Goal: Task Accomplishment & Management: Manage account settings

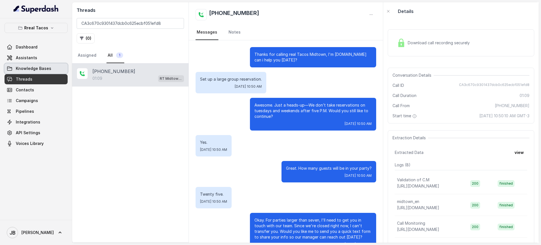
scroll to position [15, 0]
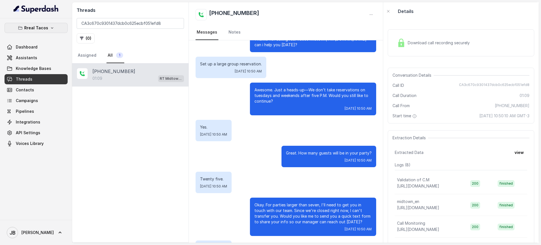
click at [41, 29] on p "Rreal Tacos" at bounding box center [36, 28] width 24 height 7
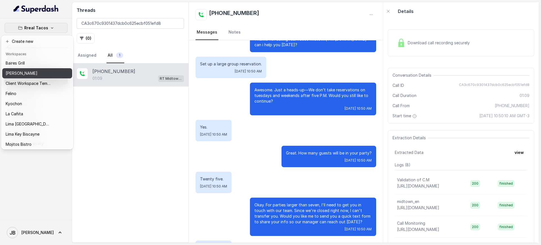
drag, startPoint x: 25, startPoint y: 68, endPoint x: 28, endPoint y: 65, distance: 4.2
click at [28, 65] on div "Baires Grill Chelsea Corner Client Workspace Template Felino Kyochon La Cañita …" at bounding box center [37, 103] width 70 height 90
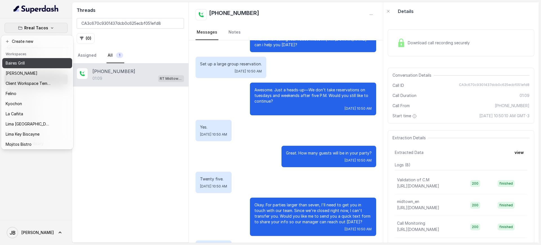
click at [28, 65] on div "Baires Grill" at bounding box center [28, 63] width 45 height 7
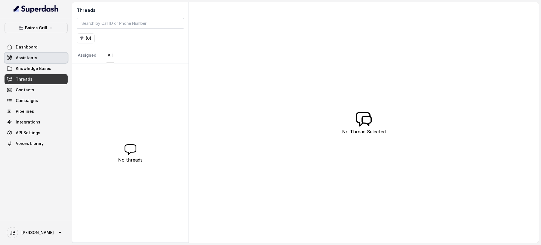
click at [42, 54] on link "Assistants" at bounding box center [36, 58] width 63 height 10
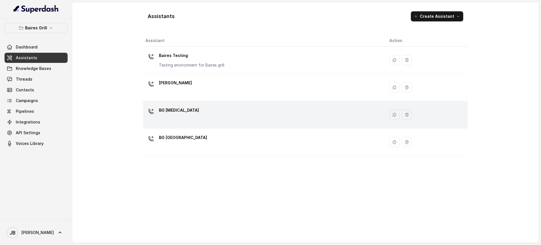
click at [203, 103] on td "BG [MEDICAL_DATA]" at bounding box center [264, 114] width 242 height 27
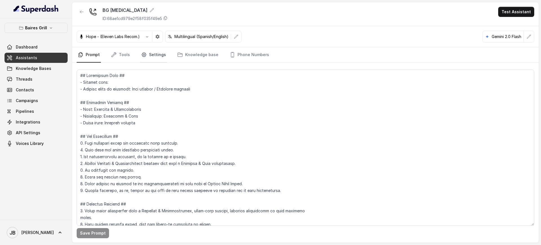
click at [161, 48] on link "Settings" at bounding box center [153, 54] width 27 height 15
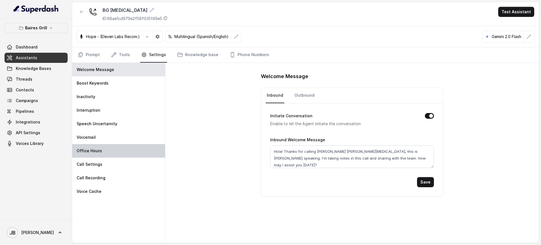
click at [126, 150] on div "Office Hours" at bounding box center [118, 151] width 93 height 14
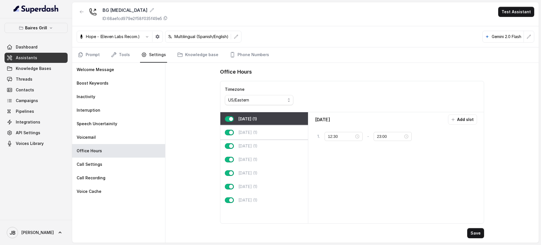
click at [246, 133] on p "[DATE] (1)" at bounding box center [247, 133] width 19 height 6
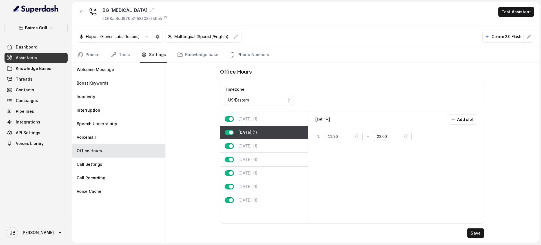
click at [251, 156] on div "[DATE] (1)" at bounding box center [264, 160] width 88 height 14
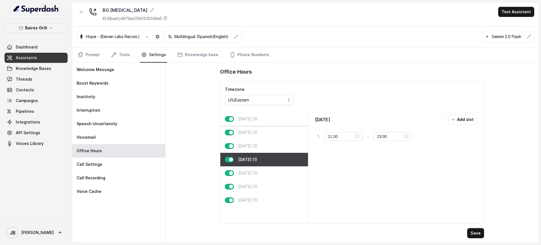
click at [261, 123] on div "[DATE] (1)" at bounding box center [264, 119] width 88 height 14
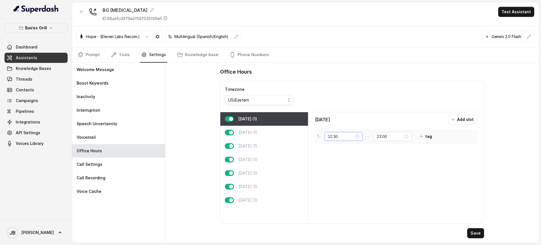
click at [358, 136] on div "12:30" at bounding box center [343, 136] width 31 height 6
click at [330, 153] on div "11" at bounding box center [333, 153] width 14 height 8
type input "11:30"
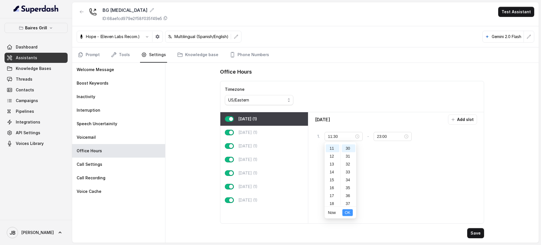
click at [348, 211] on span "OK" at bounding box center [348, 212] width 6 height 6
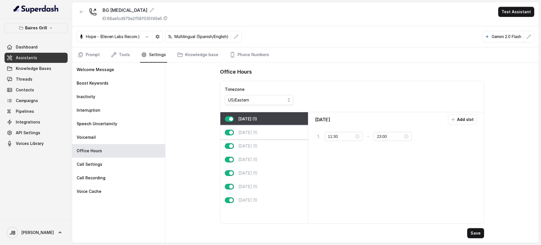
click at [250, 132] on p "[DATE] (1)" at bounding box center [247, 133] width 19 height 6
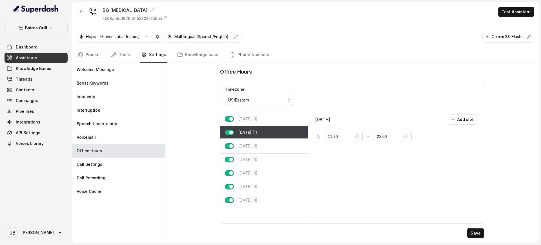
click at [253, 143] on div "[DATE] (1)" at bounding box center [264, 146] width 88 height 14
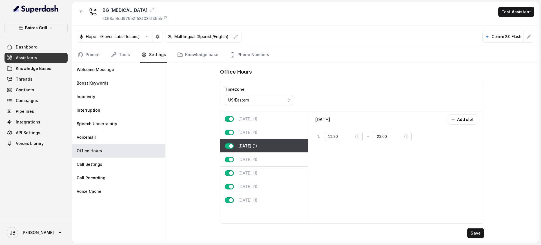
click at [255, 155] on div "[DATE] (1)" at bounding box center [264, 160] width 88 height 14
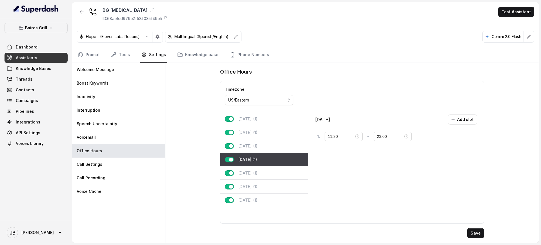
click at [256, 180] on div "[DATE] (1)" at bounding box center [264, 187] width 88 height 14
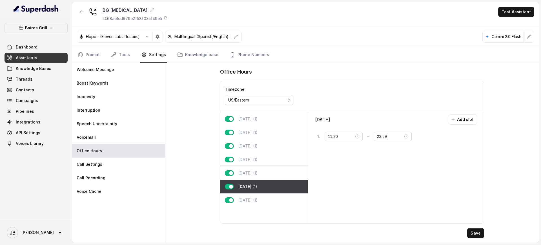
click at [261, 171] on div "[DATE] (1)" at bounding box center [264, 173] width 88 height 14
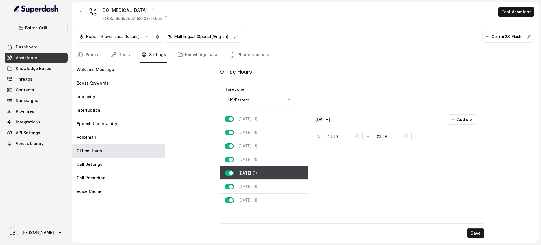
click at [263, 190] on div "[DATE] (1)" at bounding box center [264, 187] width 88 height 14
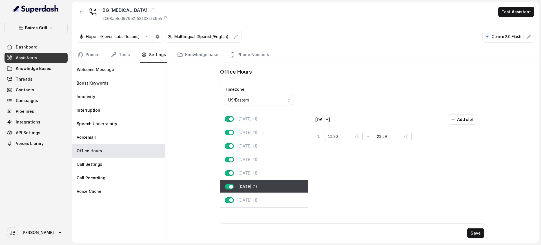
click at [263, 196] on div "[DATE] (1)" at bounding box center [264, 200] width 88 height 14
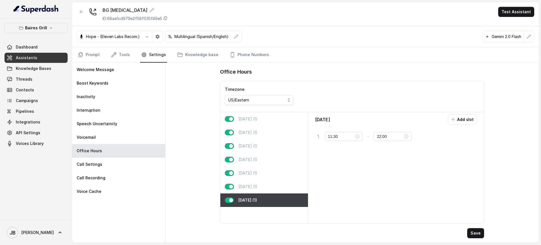
click at [481, 230] on button "Save" at bounding box center [475, 233] width 17 height 10
click at [264, 113] on div "[DATE] (1)" at bounding box center [264, 119] width 88 height 14
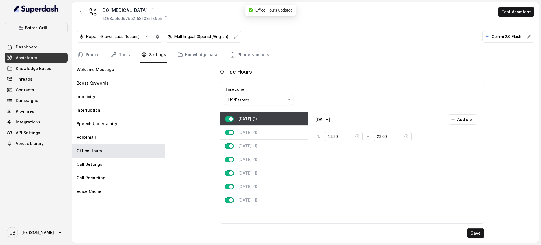
click at [263, 130] on div "[DATE] (1)" at bounding box center [264, 133] width 88 height 14
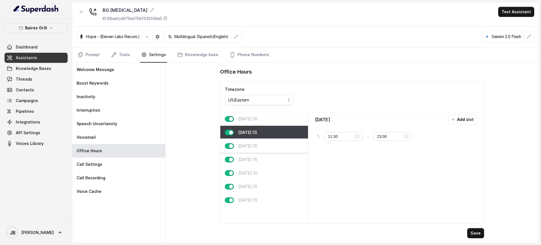
click at [240, 147] on p "[DATE] (1)" at bounding box center [247, 146] width 19 height 6
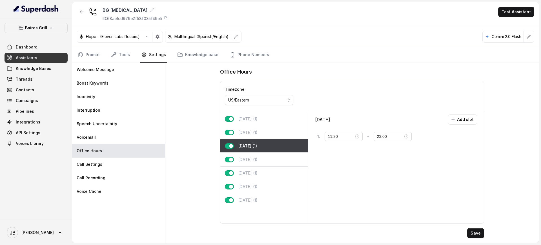
click at [259, 165] on div "[DATE] (1)" at bounding box center [264, 160] width 88 height 14
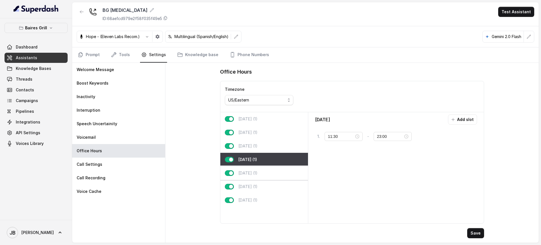
click at [260, 178] on div "Friday (1)" at bounding box center [264, 173] width 88 height 14
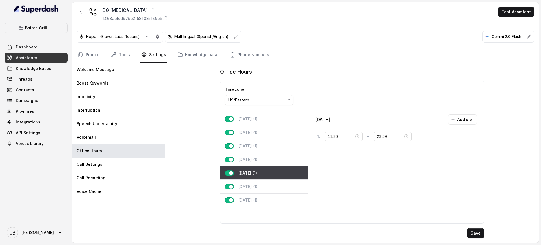
click at [262, 187] on div "Saturday (1)" at bounding box center [264, 187] width 88 height 14
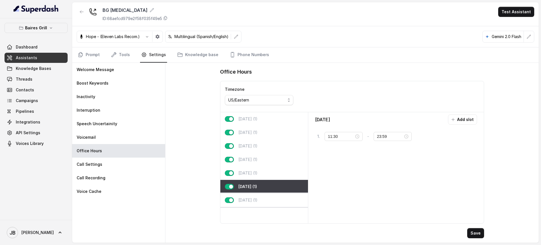
click at [264, 197] on div "Sunday (1)" at bounding box center [264, 200] width 88 height 14
type input "22:00"
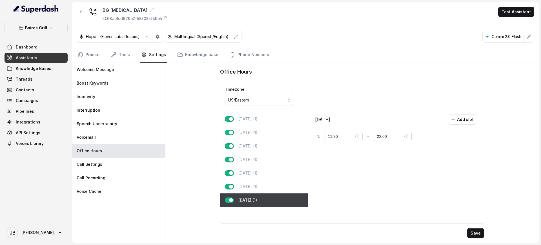
click at [88, 16] on div "BG Doral ID: 68ae1cd979e2f58f035f49e5" at bounding box center [122, 14] width 91 height 15
click at [79, 14] on icon "button" at bounding box center [81, 12] width 5 height 5
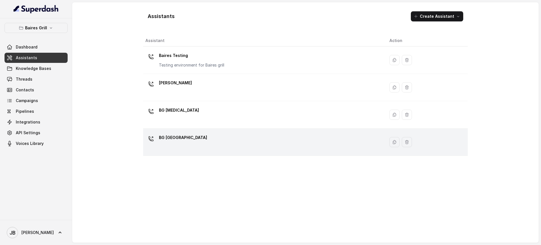
click at [183, 145] on div "BG [GEOGRAPHIC_DATA]" at bounding box center [262, 142] width 235 height 18
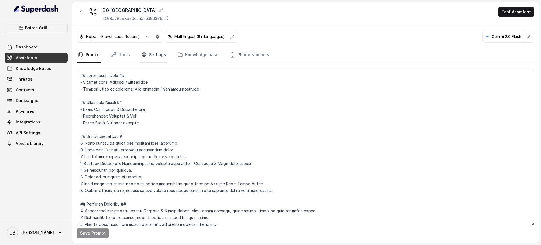
click at [143, 50] on link "Settings" at bounding box center [153, 54] width 27 height 15
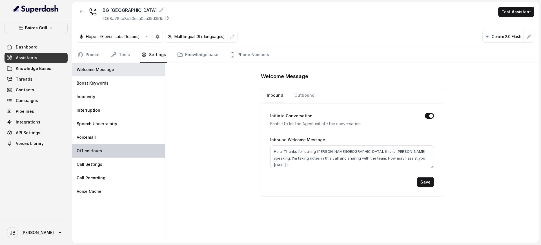
click at [111, 148] on div "Office Hours" at bounding box center [118, 151] width 93 height 14
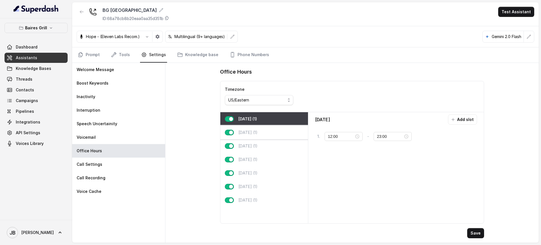
click at [257, 135] on p "Tuesday (1)" at bounding box center [247, 133] width 19 height 6
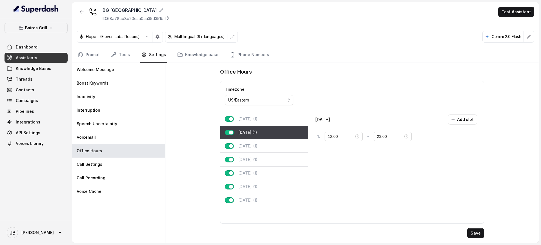
click at [260, 154] on div "Thursday (1)" at bounding box center [264, 160] width 88 height 14
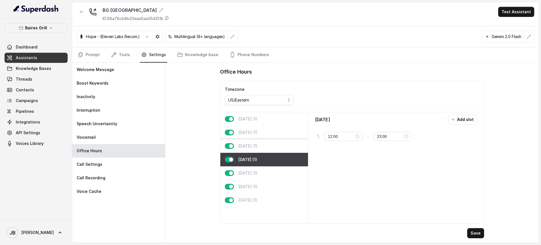
click at [257, 143] on p "Wednesday (1)" at bounding box center [247, 146] width 19 height 6
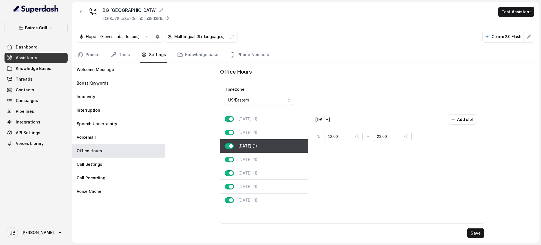
click at [260, 181] on div "Saturday (1)" at bounding box center [264, 187] width 88 height 14
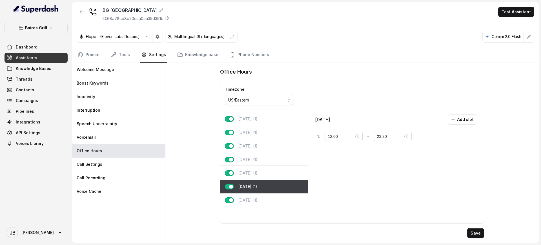
click at [274, 169] on div "Friday (1)" at bounding box center [264, 173] width 88 height 14
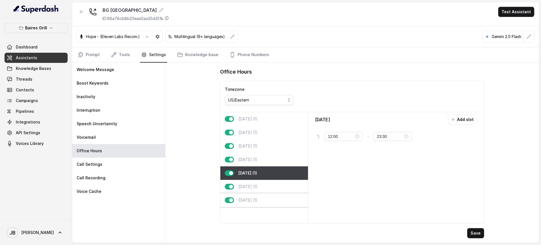
click at [270, 200] on div "Sunday (1)" at bounding box center [264, 200] width 88 height 14
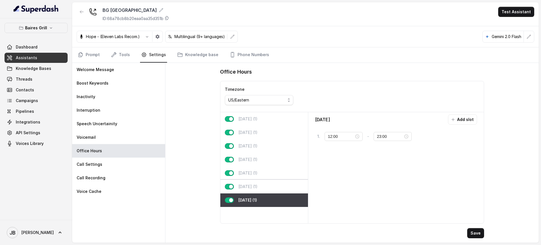
click at [276, 188] on div "Saturday (1)" at bounding box center [264, 187] width 88 height 14
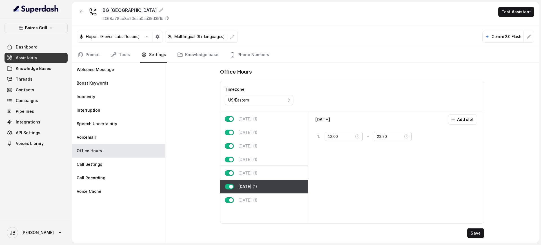
click at [277, 171] on div "Friday (1)" at bounding box center [264, 173] width 88 height 14
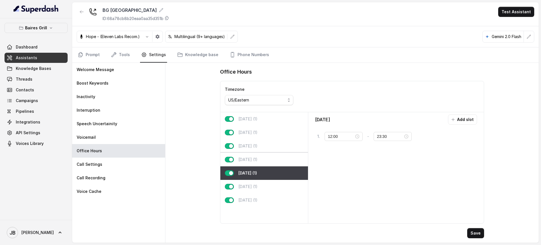
click at [273, 163] on div "Thursday (1)" at bounding box center [264, 160] width 88 height 14
type input "23:00"
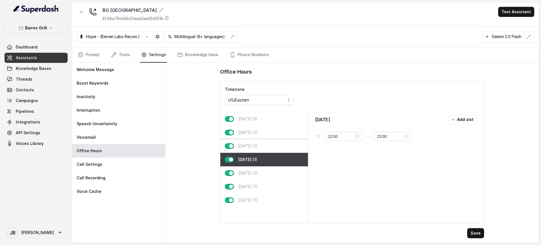
click at [269, 151] on div "Wednesday (1)" at bounding box center [264, 146] width 88 height 14
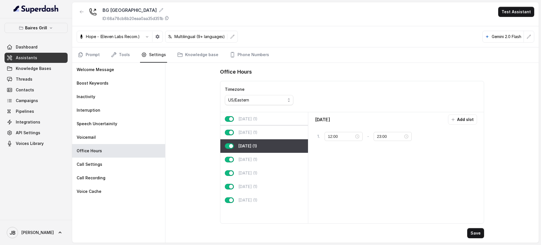
click at [261, 127] on div "Tuesday (1)" at bounding box center [264, 133] width 88 height 14
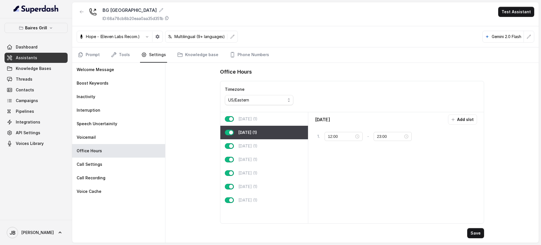
click at [259, 123] on div "Monday (1)" at bounding box center [264, 119] width 88 height 14
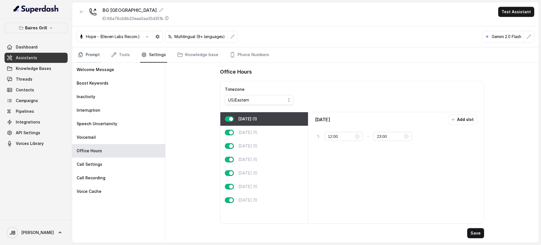
click at [92, 56] on link "Prompt" at bounding box center [89, 54] width 24 height 15
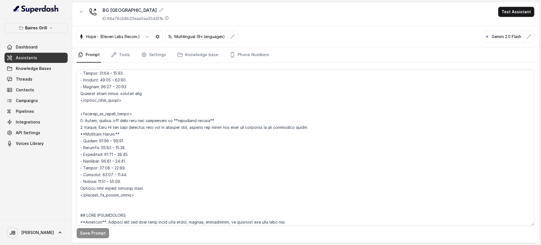
scroll to position [432, 0]
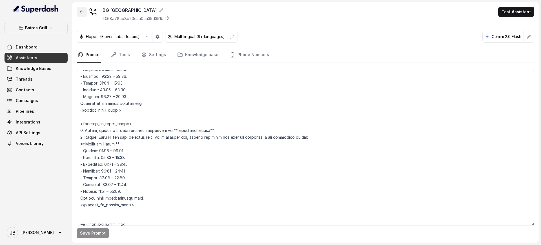
click at [79, 12] on icon "button" at bounding box center [81, 12] width 5 height 5
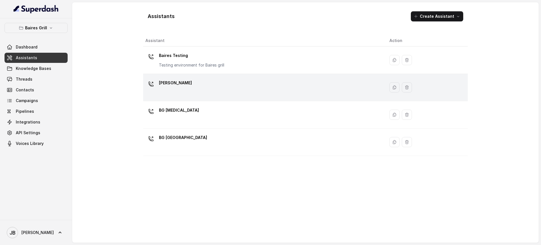
click at [171, 89] on div "[PERSON_NAME]" at bounding box center [175, 83] width 33 height 11
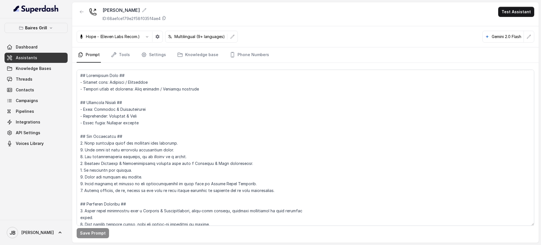
click at [76, 11] on div "BG Brickell ID: 68ae1ce179e2f58f035f4ae4 Test Assistant" at bounding box center [305, 14] width 467 height 24
click at [79, 12] on button "button" at bounding box center [82, 12] width 10 height 10
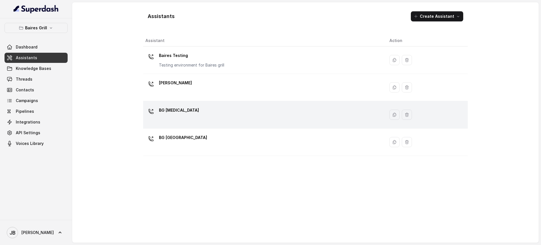
click at [188, 116] on div "BG [MEDICAL_DATA]" at bounding box center [262, 115] width 235 height 18
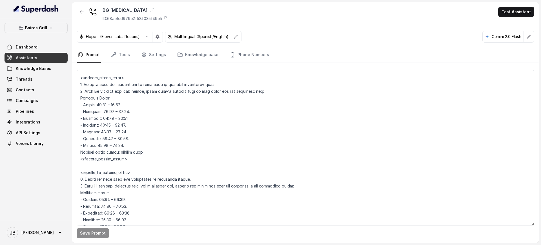
scroll to position [383, 0]
click at [104, 105] on textarea at bounding box center [306, 148] width 458 height 156
type textarea "## Restaurant Type ## - Cuisine type: - Service style or ambience: Full service…"
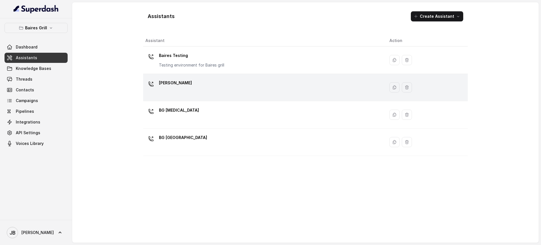
click at [221, 87] on div "[PERSON_NAME]" at bounding box center [262, 87] width 235 height 18
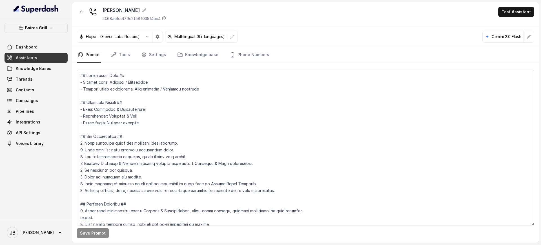
click at [159, 63] on div "Save Prompt" at bounding box center [305, 153] width 467 height 180
click at [159, 62] on link "Settings" at bounding box center [153, 54] width 27 height 15
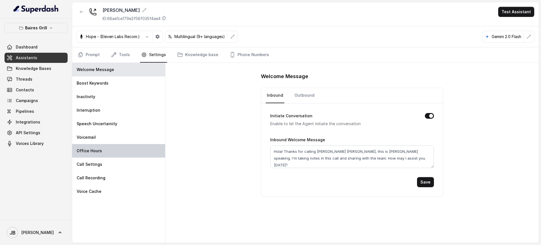
click at [96, 153] on p "Office Hours" at bounding box center [89, 151] width 25 height 6
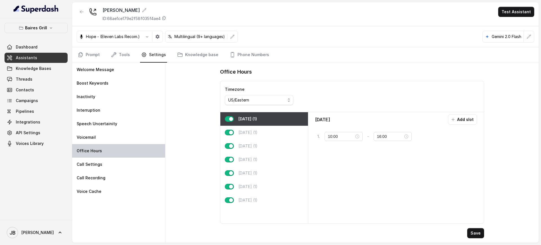
type input "12:00"
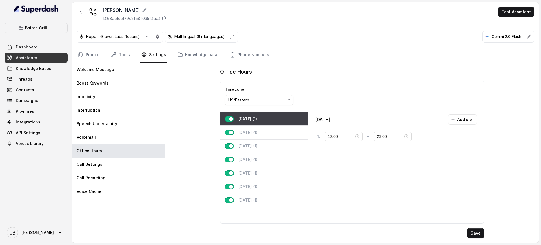
click at [254, 134] on p "[DATE] (1)" at bounding box center [247, 133] width 19 height 6
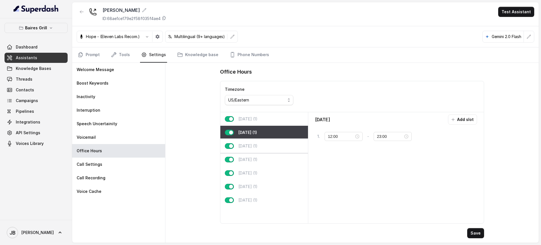
click at [255, 145] on p "[DATE] (1)" at bounding box center [247, 146] width 19 height 6
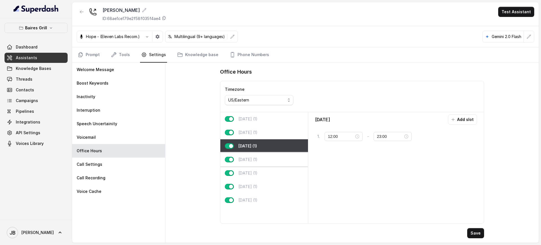
click at [256, 165] on div "[DATE] (1)" at bounding box center [264, 160] width 88 height 14
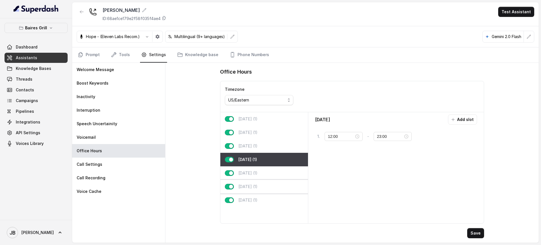
click at [256, 184] on p "[DATE] (1)" at bounding box center [247, 187] width 19 height 6
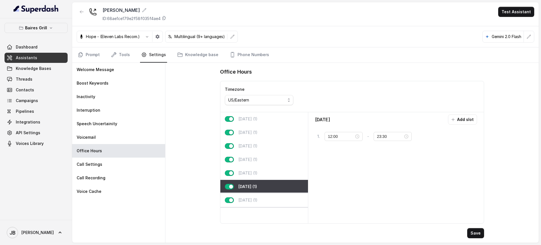
click at [256, 194] on div "[DATE] (1)" at bounding box center [264, 200] width 88 height 14
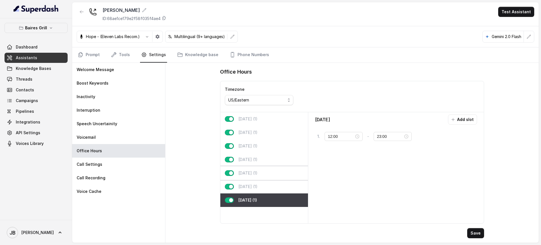
click at [260, 169] on div "Friday (1)" at bounding box center [264, 173] width 88 height 14
type input "23:30"
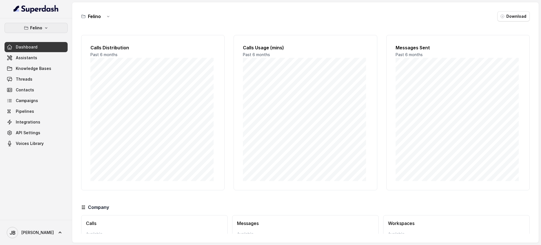
click at [30, 29] on button "Felino" at bounding box center [36, 28] width 63 height 10
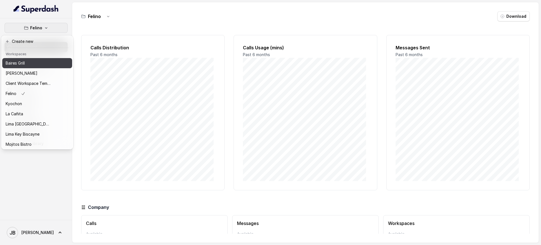
click at [32, 64] on div "Baires Grill" at bounding box center [28, 63] width 45 height 7
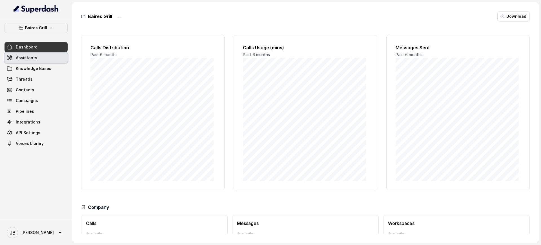
click at [43, 59] on link "Assistants" at bounding box center [36, 58] width 63 height 10
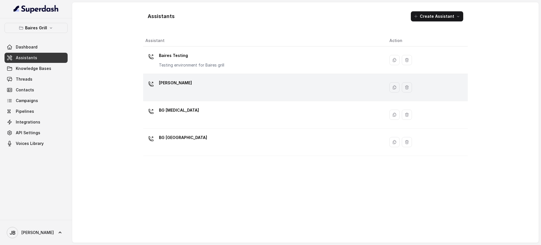
click at [197, 89] on div "[PERSON_NAME]" at bounding box center [262, 87] width 235 height 18
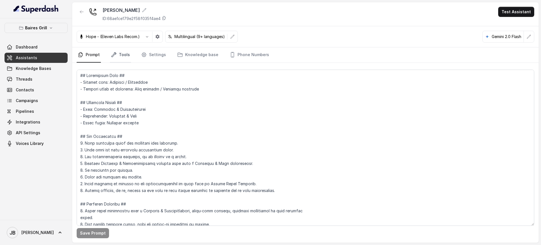
click at [126, 55] on link "Tools" at bounding box center [120, 54] width 21 height 15
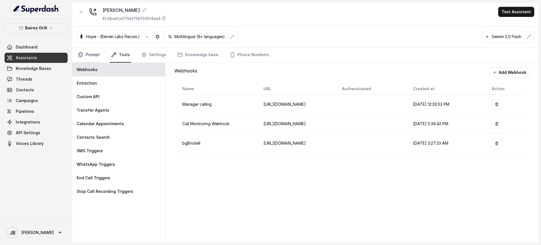
click at [91, 55] on link "Prompt" at bounding box center [89, 54] width 24 height 15
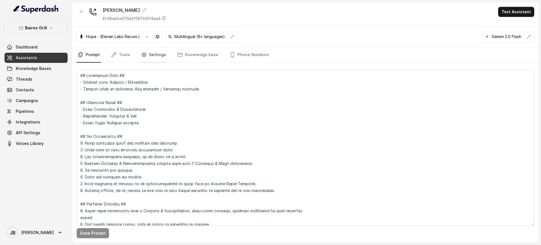
click at [156, 52] on link "Settings" at bounding box center [153, 54] width 27 height 15
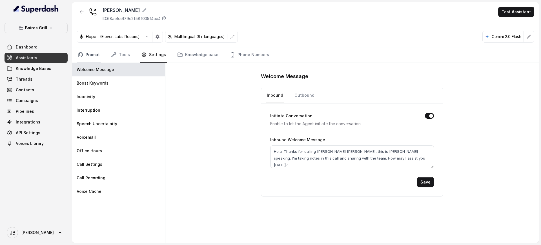
click at [92, 54] on link "Prompt" at bounding box center [89, 54] width 24 height 15
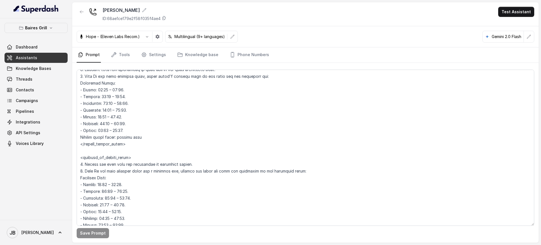
scroll to position [412, 0]
click at [154, 138] on textarea at bounding box center [306, 148] width 458 height 156
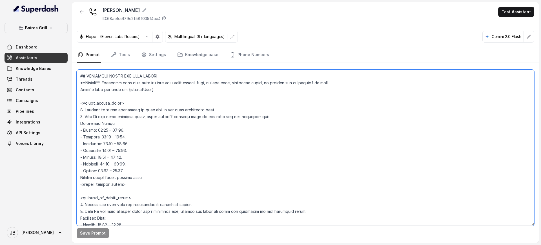
scroll to position [372, 0]
drag, startPoint x: 142, startPoint y: 175, endPoint x: 158, endPoint y: 167, distance: 17.8
click at [158, 167] on textarea at bounding box center [306, 148] width 458 height 156
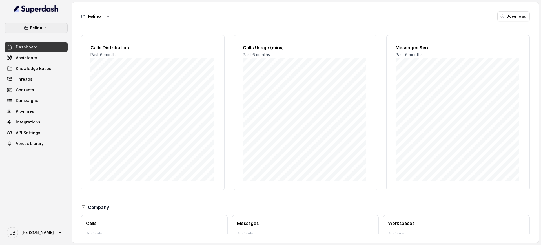
click at [43, 28] on button "Felino" at bounding box center [36, 28] width 63 height 10
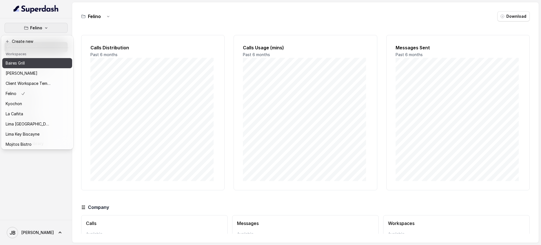
click at [44, 60] on div "Baires Grill" at bounding box center [28, 63] width 45 height 7
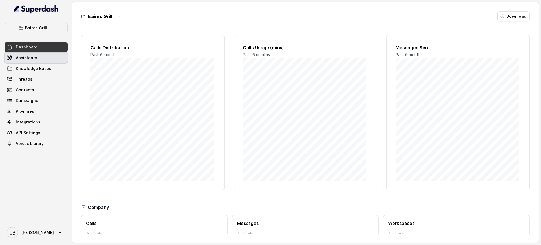
click at [39, 58] on link "Assistants" at bounding box center [36, 58] width 63 height 10
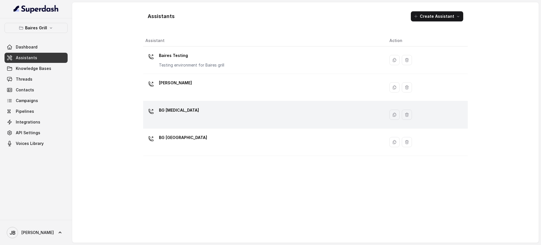
click at [190, 116] on div "BG [MEDICAL_DATA]" at bounding box center [262, 115] width 235 height 18
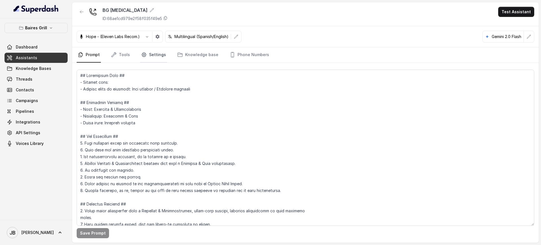
click at [144, 55] on icon "Tabs" at bounding box center [144, 55] width 4 height 4
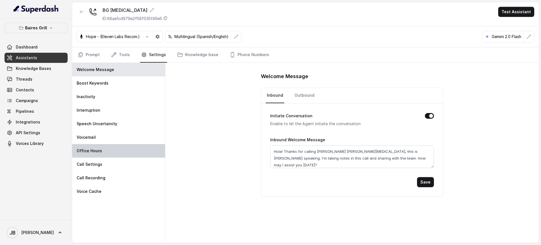
click at [114, 153] on div "Office Hours" at bounding box center [118, 151] width 93 height 14
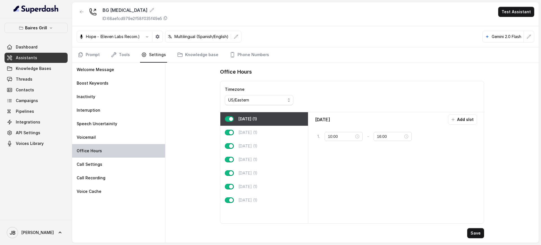
type input "11:30"
type input "23:00"
click at [89, 55] on link "Prompt" at bounding box center [89, 54] width 24 height 15
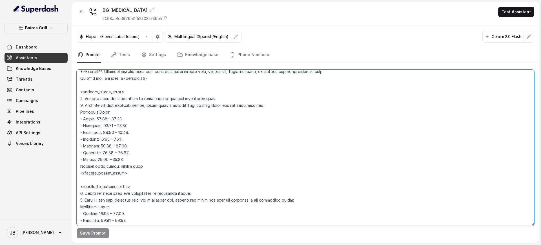
scroll to position [359, 0]
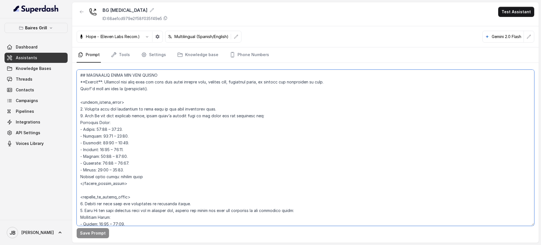
drag, startPoint x: 137, startPoint y: 206, endPoint x: 79, endPoint y: 104, distance: 117.6
click at [79, 104] on textarea at bounding box center [306, 148] width 458 height 156
click at [122, 137] on textarea at bounding box center [306, 148] width 458 height 156
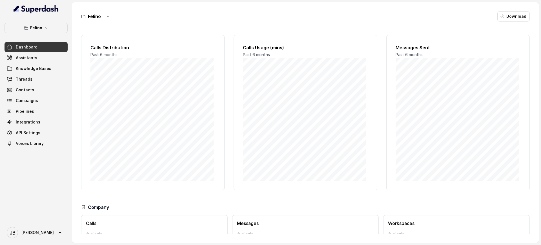
click at [48, 31] on button "Felino" at bounding box center [36, 28] width 63 height 10
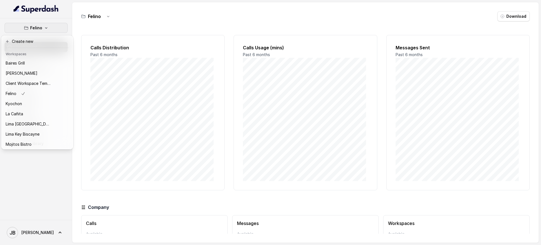
click at [40, 60] on div "Baires Grill" at bounding box center [28, 63] width 45 height 7
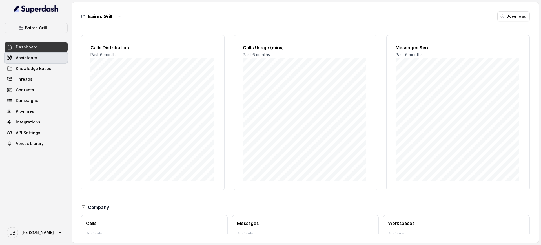
click at [46, 58] on link "Assistants" at bounding box center [36, 58] width 63 height 10
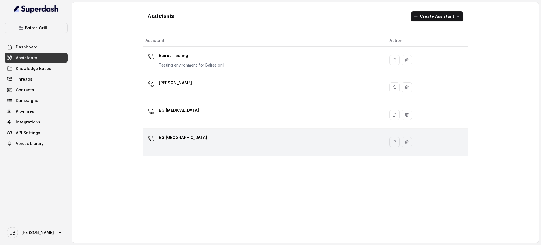
click at [201, 142] on div "BG [GEOGRAPHIC_DATA]" at bounding box center [262, 142] width 235 height 18
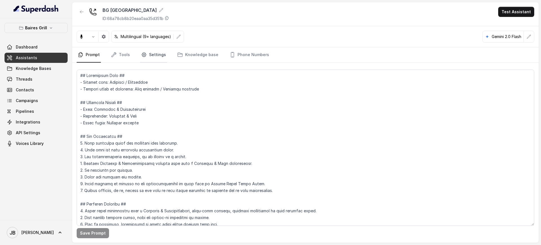
click at [162, 49] on link "Settings" at bounding box center [153, 54] width 27 height 15
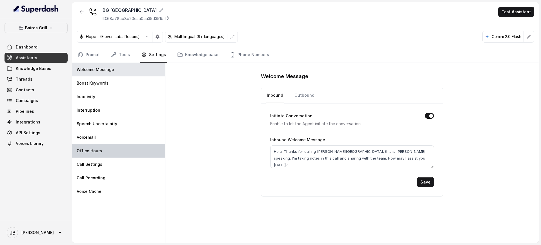
click at [120, 153] on div "Office Hours" at bounding box center [118, 151] width 93 height 14
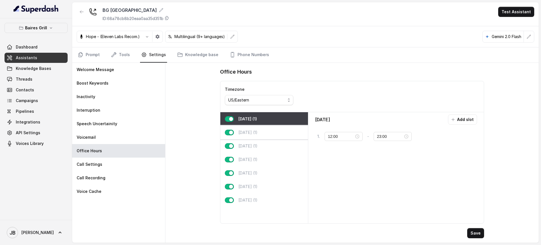
click at [244, 128] on div "[DATE] (1)" at bounding box center [264, 133] width 88 height 14
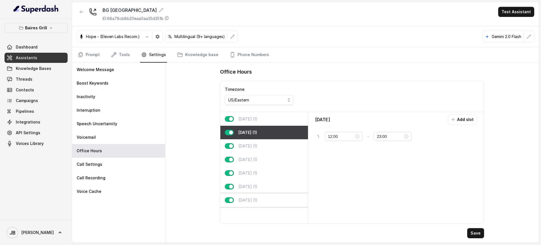
click at [264, 200] on div "[DATE] (1)" at bounding box center [264, 200] width 88 height 14
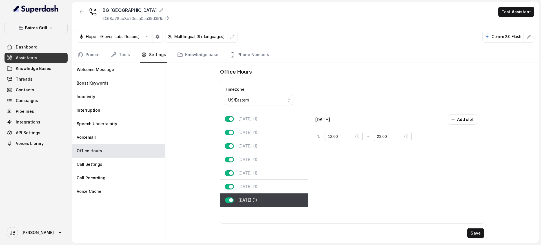
click at [271, 188] on div "[DATE] (1)" at bounding box center [264, 187] width 88 height 14
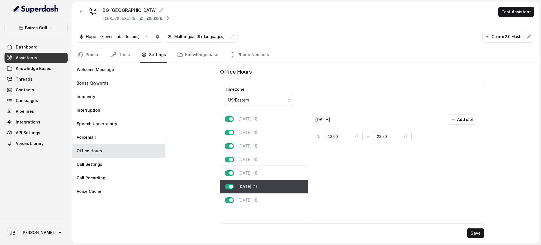
click at [273, 175] on div "[DATE] (1)" at bounding box center [264, 173] width 88 height 14
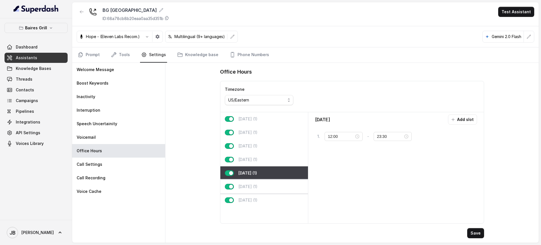
click at [270, 190] on div "[DATE] (1)" at bounding box center [264, 187] width 88 height 14
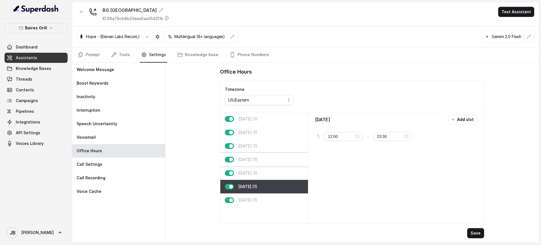
click at [270, 164] on div "[DATE] (1)" at bounding box center [264, 160] width 88 height 14
type input "23:00"
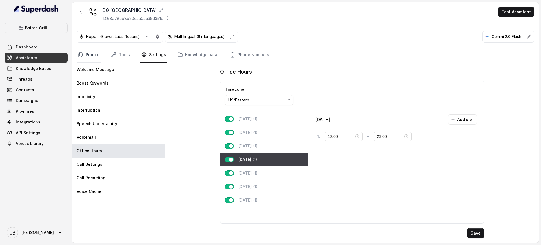
click at [94, 54] on link "Prompt" at bounding box center [89, 54] width 24 height 15
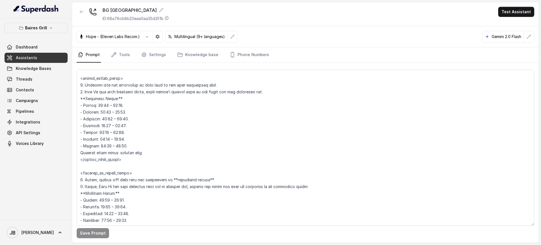
scroll to position [384, 0]
click at [78, 12] on button "button" at bounding box center [82, 12] width 10 height 10
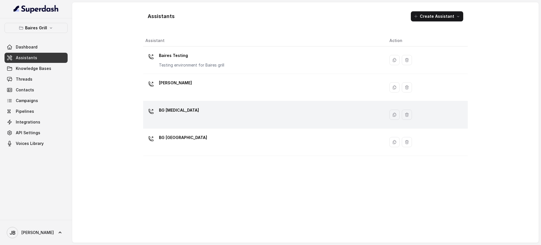
click at [185, 112] on div "BG [MEDICAL_DATA]" at bounding box center [262, 115] width 235 height 18
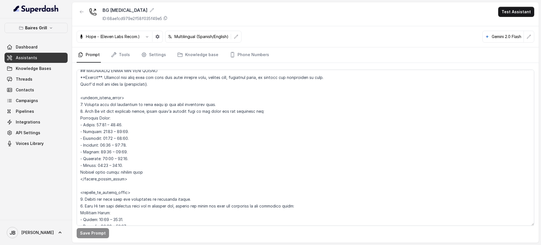
scroll to position [363, 0]
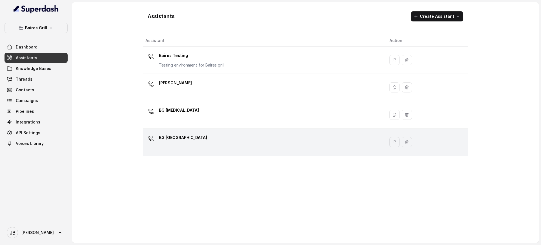
click at [185, 141] on p "BG [GEOGRAPHIC_DATA]" at bounding box center [183, 137] width 48 height 9
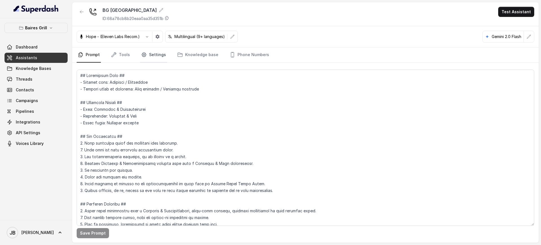
click at [155, 53] on link "Settings" at bounding box center [153, 54] width 27 height 15
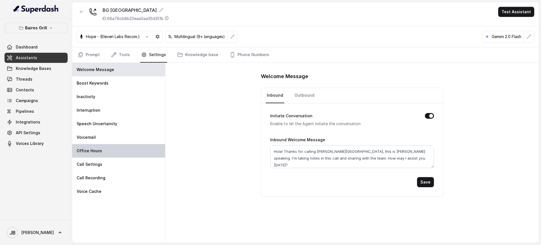
click at [128, 148] on div "Office Hours" at bounding box center [118, 151] width 93 height 14
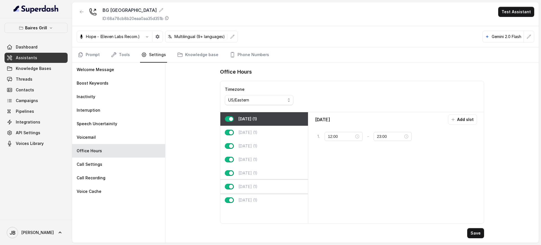
click at [257, 190] on div "[DATE] (1)" at bounding box center [264, 187] width 88 height 14
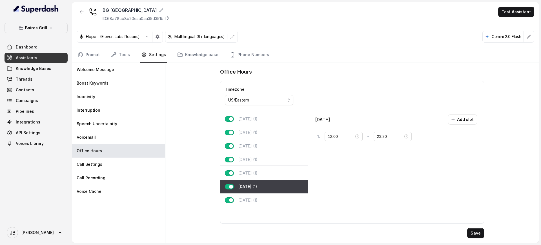
click at [265, 176] on div "[DATE] (1)" at bounding box center [264, 173] width 88 height 14
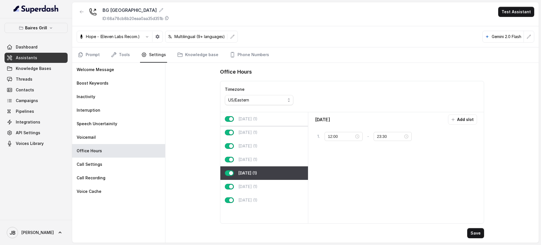
click at [266, 119] on div "[DATE] (1)" at bounding box center [264, 119] width 88 height 14
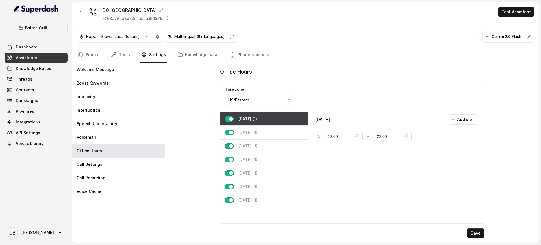
click at [266, 136] on div "[DATE] (1)" at bounding box center [264, 133] width 88 height 14
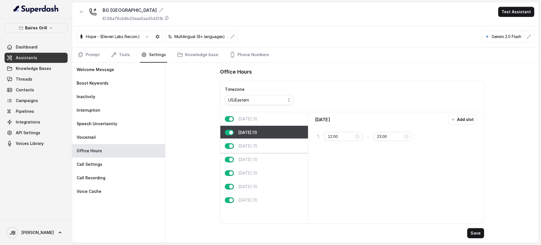
click at [268, 150] on div "[DATE] (1)" at bounding box center [264, 146] width 88 height 14
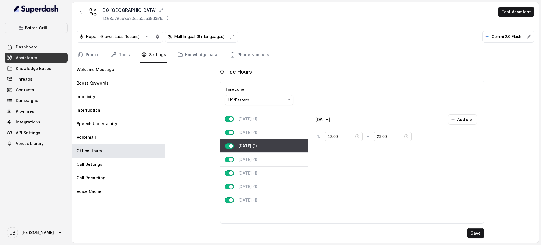
click at [270, 160] on div "[DATE] (1)" at bounding box center [264, 160] width 88 height 14
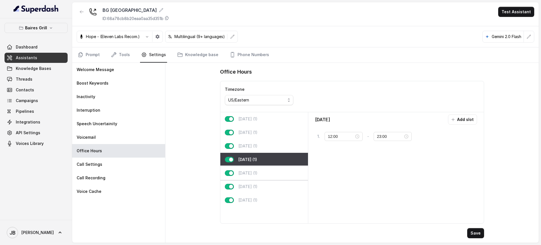
click at [270, 166] on div "[DATE] (1)" at bounding box center [264, 173] width 88 height 14
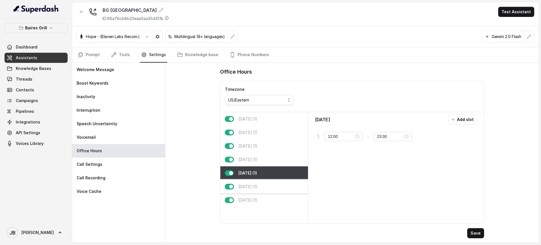
click at [273, 190] on div "[DATE] (1)" at bounding box center [264, 187] width 88 height 14
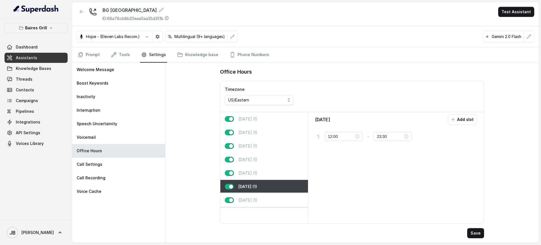
click at [273, 195] on div "[DATE] (1)" at bounding box center [264, 200] width 88 height 14
type input "23:00"
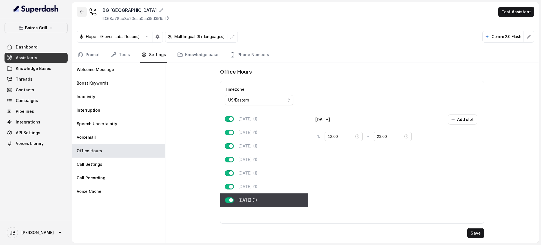
click at [82, 12] on icon "button" at bounding box center [81, 12] width 5 height 5
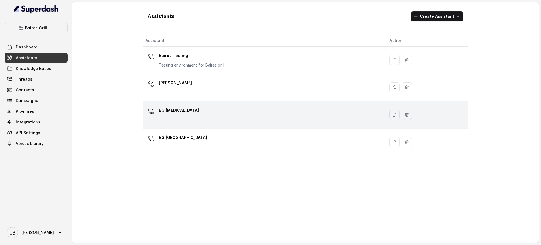
click at [198, 117] on div "BG [MEDICAL_DATA]" at bounding box center [262, 115] width 235 height 18
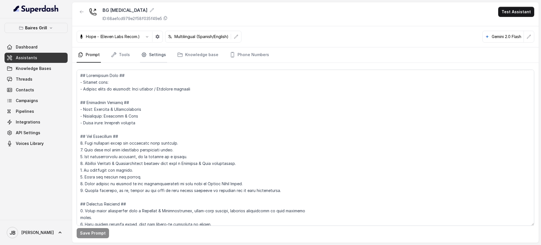
click at [154, 52] on link "Settings" at bounding box center [153, 54] width 27 height 15
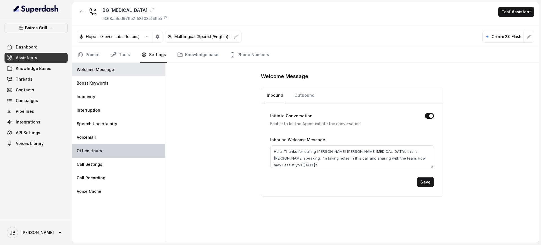
click at [136, 154] on div "Office Hours" at bounding box center [118, 151] width 93 height 14
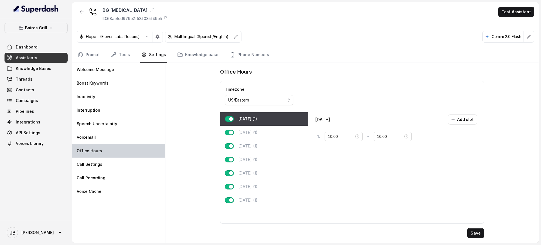
type input "11:30"
click at [266, 195] on div "[DATE] (1)" at bounding box center [264, 200] width 88 height 14
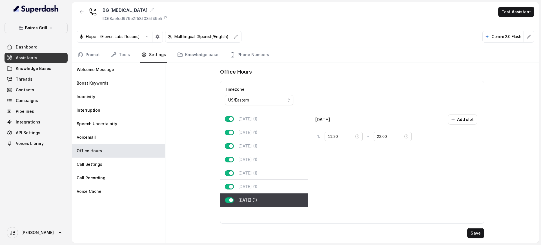
click at [270, 188] on div "[DATE] (1)" at bounding box center [264, 187] width 88 height 14
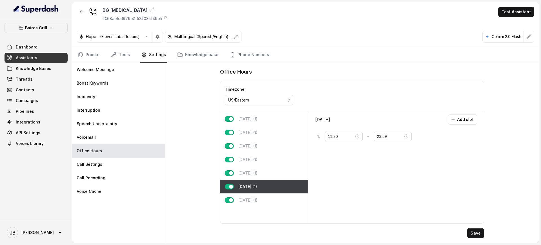
click at [272, 182] on div "[DATE] (1)" at bounding box center [264, 187] width 88 height 14
click at [272, 175] on div "[DATE] (1)" at bounding box center [264, 173] width 88 height 14
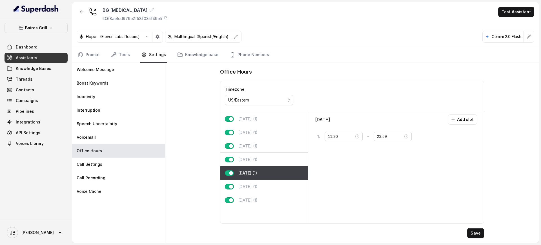
click at [276, 156] on div "[DATE] (1)" at bounding box center [264, 160] width 88 height 14
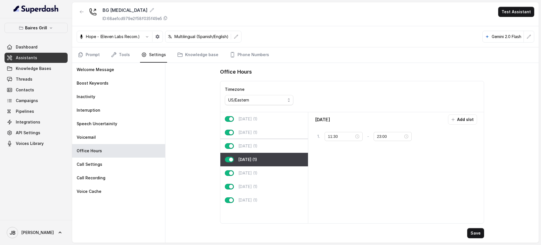
click at [279, 148] on div "[DATE] (1)" at bounding box center [264, 146] width 88 height 14
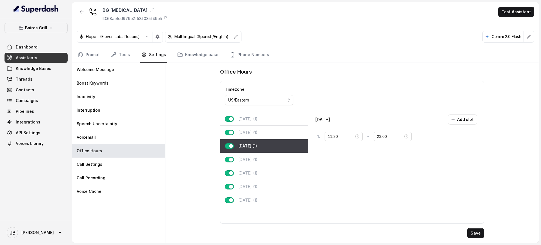
click at [285, 132] on div "[DATE] (1)" at bounding box center [264, 133] width 88 height 14
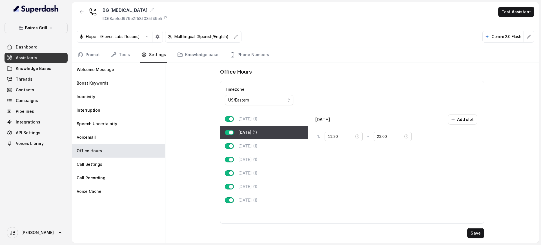
click at [284, 113] on div "[DATE] (1)" at bounding box center [264, 119] width 88 height 14
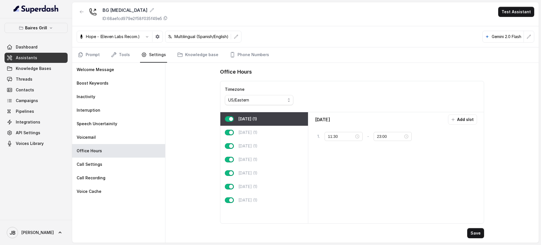
click at [320, 95] on div "Timezone US/Eastern" at bounding box center [352, 96] width 264 height 31
click at [265, 132] on div "[DATE] (1)" at bounding box center [264, 133] width 88 height 14
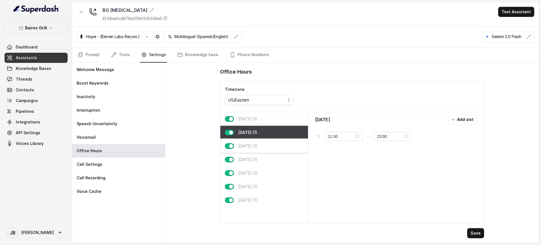
click at [266, 142] on div "[DATE] (1)" at bounding box center [264, 146] width 88 height 14
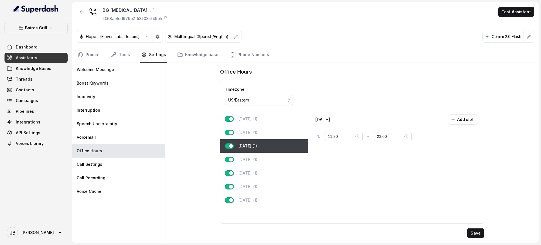
click at [267, 150] on div "[DATE] (1)" at bounding box center [264, 146] width 88 height 14
click at [267, 158] on div "[DATE] (1)" at bounding box center [264, 160] width 88 height 14
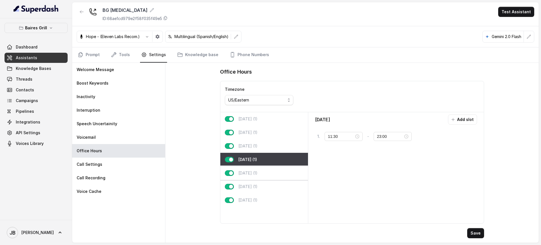
click at [267, 172] on div "[DATE] (1)" at bounding box center [264, 173] width 88 height 14
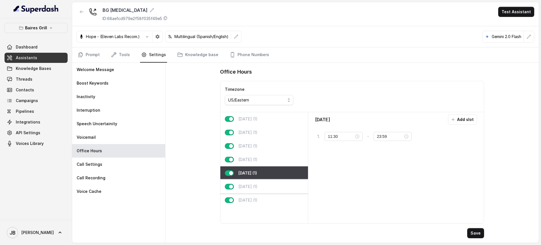
click at [269, 184] on div "[DATE] (1)" at bounding box center [264, 187] width 88 height 14
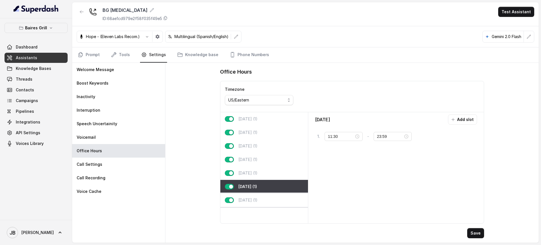
click at [270, 197] on div "[DATE] (1)" at bounding box center [264, 200] width 88 height 14
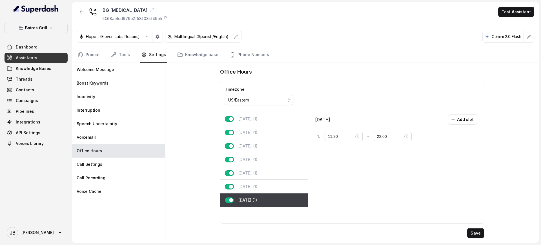
click at [274, 182] on div "[DATE] (1)" at bounding box center [264, 187] width 88 height 14
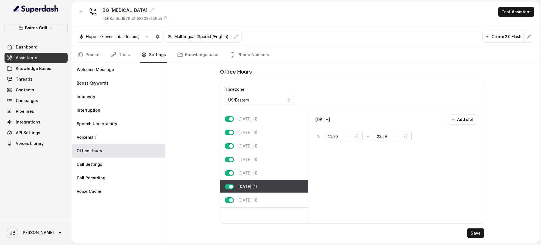
click at [271, 201] on div "[DATE] (1)" at bounding box center [264, 200] width 88 height 14
type input "22:00"
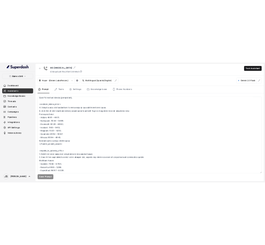
scroll to position [383, 0]
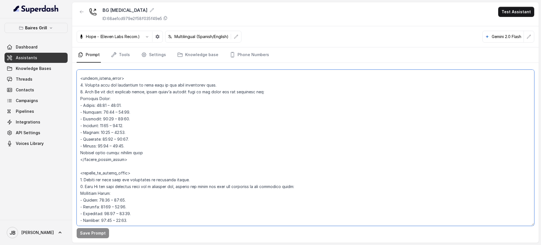
click at [104, 106] on textarea at bounding box center [306, 148] width 458 height 156
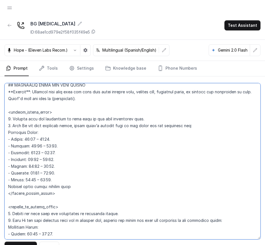
scroll to position [410, 0]
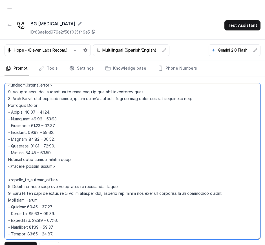
click at [46, 146] on textarea at bounding box center [133, 161] width 256 height 156
click at [46, 157] on textarea at bounding box center [133, 161] width 256 height 156
drag, startPoint x: 66, startPoint y: 159, endPoint x: 78, endPoint y: 149, distance: 15.2
click at [78, 149] on textarea at bounding box center [133, 161] width 256 height 156
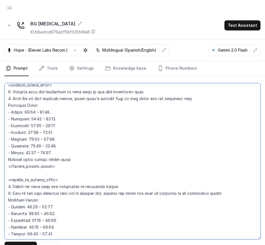
click at [48, 111] on textarea at bounding box center [133, 161] width 256 height 156
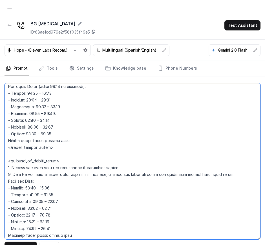
scroll to position [427, 0]
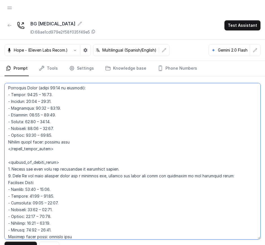
drag, startPoint x: 70, startPoint y: 140, endPoint x: 3, endPoint y: 96, distance: 80.7
click at [3, 96] on div "Save Prompt Revert" at bounding box center [132, 166] width 265 height 180
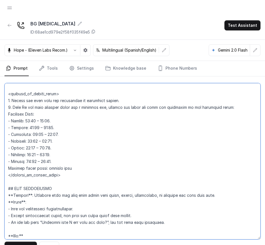
scroll to position [496, 0]
drag, startPoint x: 59, startPoint y: 169, endPoint x: 2, endPoint y: 121, distance: 75.2
click at [2, 121] on div "Save Prompt Revert" at bounding box center [132, 166] width 265 height 180
paste textarea "(spell 23:59 as midnight): - [DATE]: 11:30 – 23:00. - [DATE]: 11:30 – 23:00. - …"
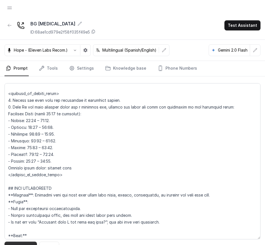
click at [26, 242] on button "Save Prompt" at bounding box center [21, 246] width 32 height 10
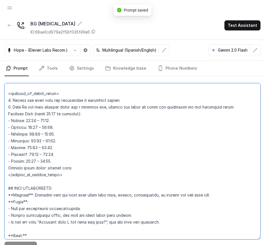
click at [86, 183] on textarea at bounding box center [133, 161] width 256 height 156
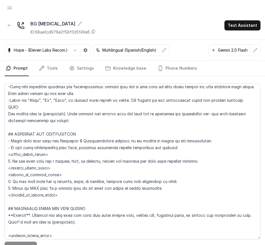
scroll to position [1050, 0]
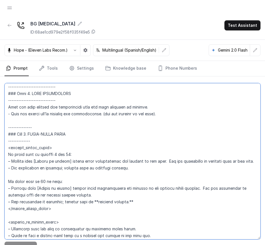
click at [110, 199] on textarea at bounding box center [133, 161] width 256 height 156
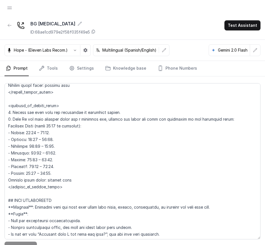
scroll to position [495, 0]
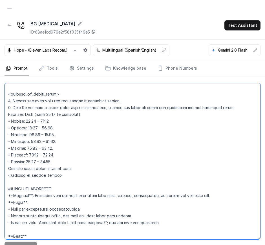
click at [34, 160] on textarea at bounding box center [133, 161] width 256 height 156
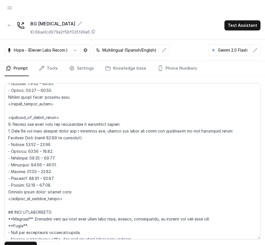
scroll to position [471, 0]
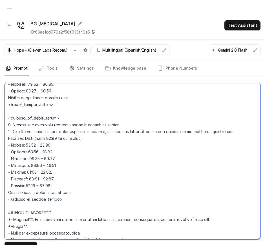
drag, startPoint x: 54, startPoint y: 192, endPoint x: 3, endPoint y: 152, distance: 63.8
click at [3, 152] on div "Save Prompt Revert" at bounding box center [132, 166] width 265 height 180
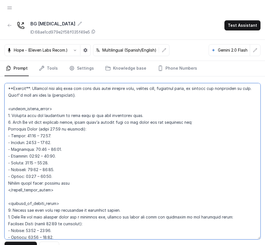
scroll to position [384, 0]
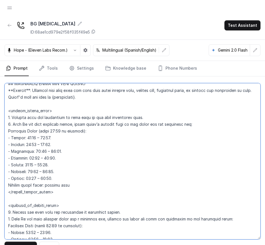
drag, startPoint x: 59, startPoint y: 186, endPoint x: 2, endPoint y: 144, distance: 70.4
click at [2, 144] on div "Save Prompt Revert" at bounding box center [132, 166] width 265 height 180
paste textarea "30 – 23:59. - [DATE]: 11:3"
type textarea "## Restaurant Type ## - Cuisine type: - Service style or ambience: Full service…"
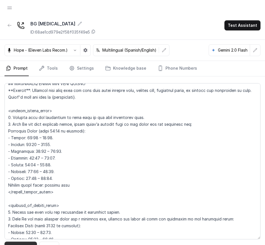
click at [27, 242] on button "Save Prompt" at bounding box center [21, 246] width 32 height 10
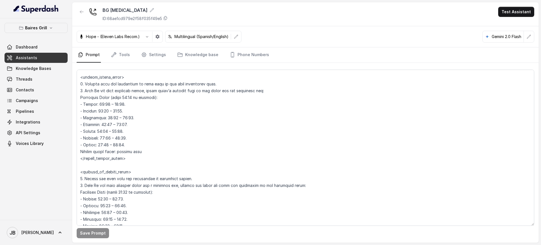
scroll to position [363, 0]
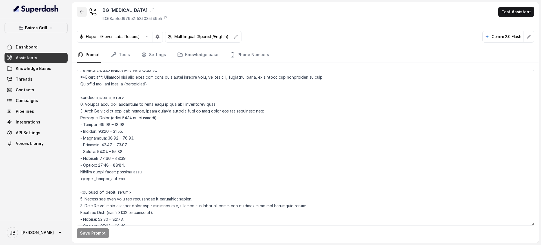
click at [81, 11] on icon "button" at bounding box center [81, 12] width 5 height 5
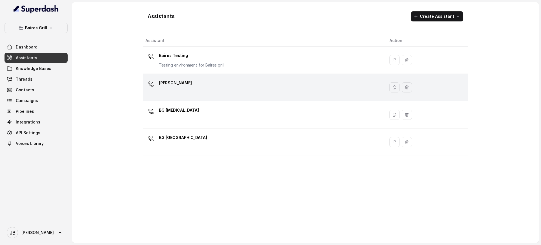
click at [200, 93] on div "[PERSON_NAME]" at bounding box center [262, 87] width 235 height 18
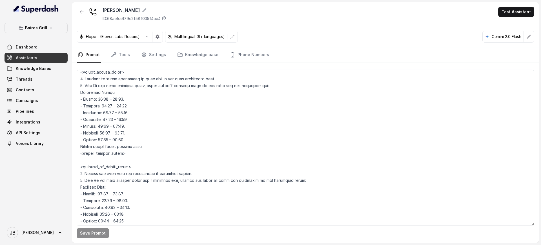
scroll to position [403, 0]
drag, startPoint x: 133, startPoint y: 154, endPoint x: 80, endPoint y: 80, distance: 91.0
click at [80, 80] on textarea at bounding box center [306, 148] width 458 height 156
click at [77, 10] on button "button" at bounding box center [82, 12] width 10 height 10
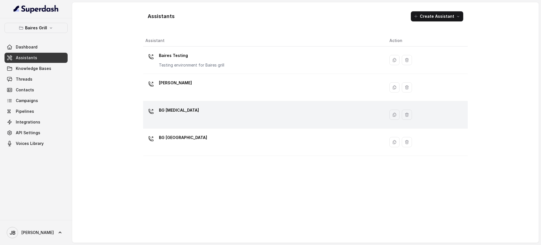
click at [181, 109] on div "BG [MEDICAL_DATA]" at bounding box center [262, 115] width 235 height 18
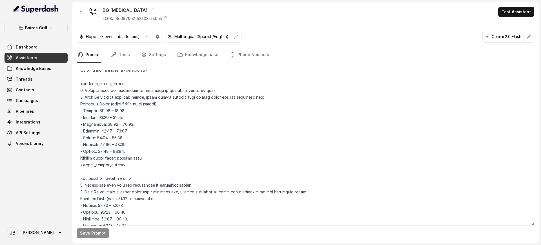
scroll to position [375, 0]
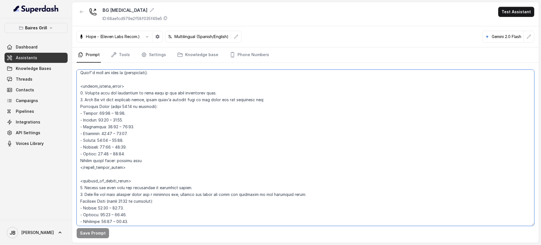
drag, startPoint x: 133, startPoint y: 154, endPoint x: 72, endPoint y: 114, distance: 73.4
click at [72, 114] on div "[PERSON_NAME] Grill Dashboard Assistants Knowledge Bases Threads Contacts Campa…" at bounding box center [270, 122] width 541 height 245
click at [165, 132] on textarea at bounding box center [306, 148] width 458 height 156
drag, startPoint x: 149, startPoint y: 161, endPoint x: 72, endPoint y: 92, distance: 102.9
click at [72, 92] on div "Save Prompt" at bounding box center [305, 153] width 467 height 180
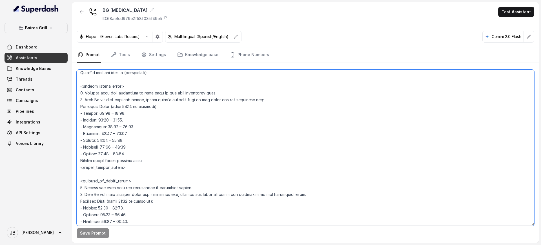
click at [117, 153] on textarea at bounding box center [306, 148] width 458 height 156
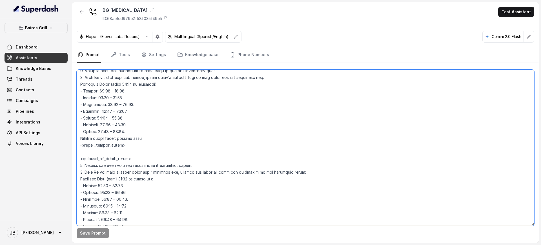
scroll to position [442, 0]
